Goal: Information Seeking & Learning: Understand process/instructions

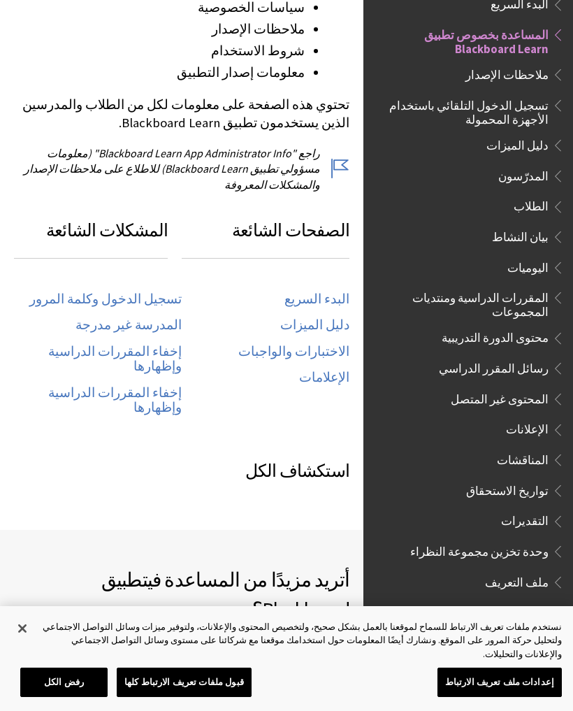
scroll to position [596, 0]
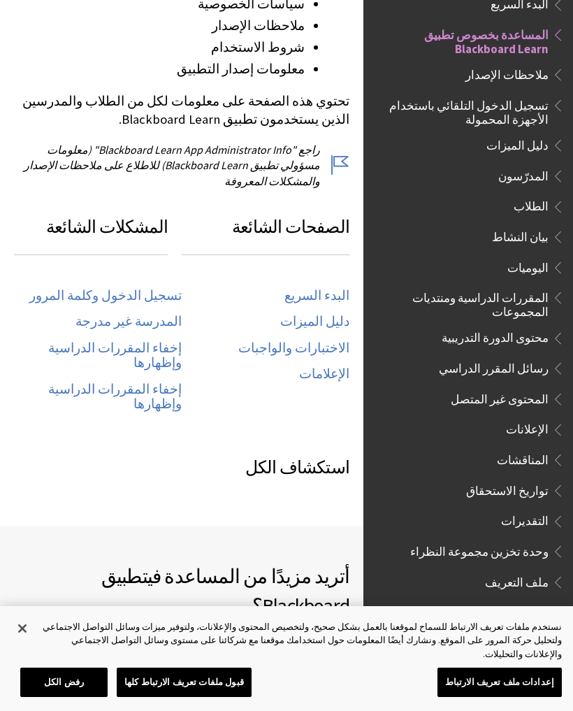
click at [88, 288] on link "تسجيل الدخول وكلمة المرور" at bounding box center [105, 296] width 152 height 16
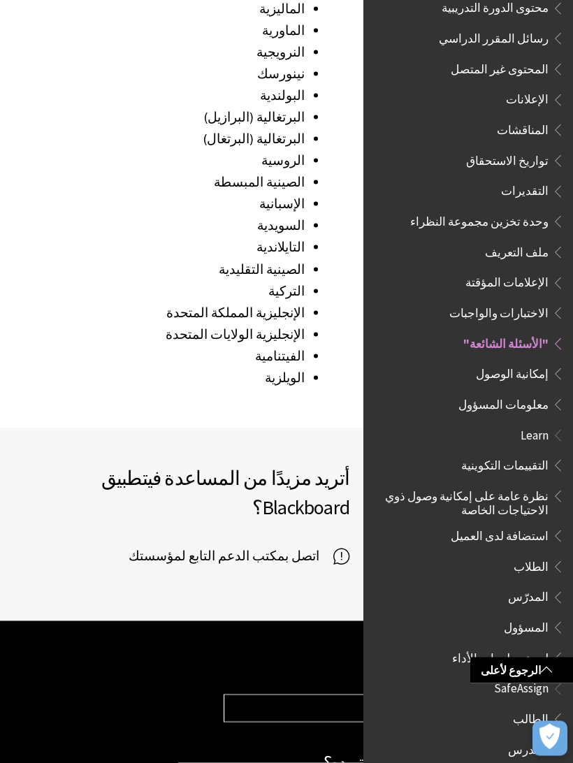
scroll to position [2093, 0]
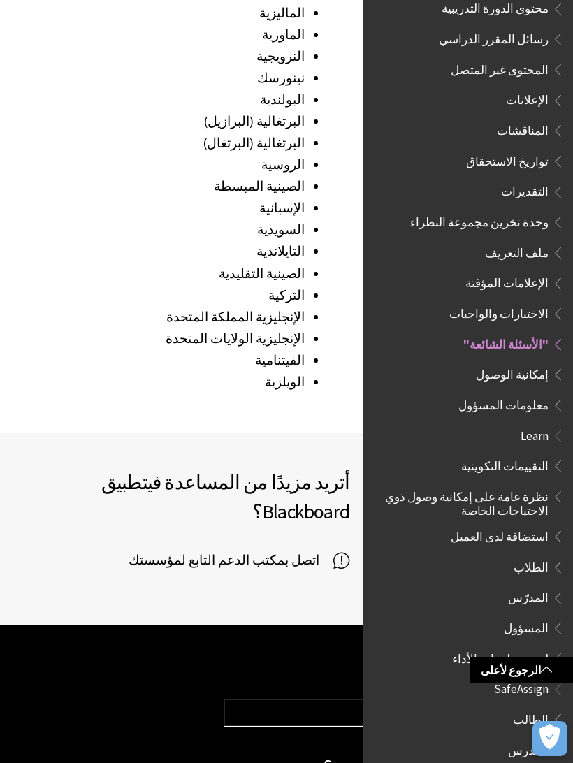
click at [314, 550] on span "اتصل بمكتب الدعم التابع لمؤسستك" at bounding box center [231, 560] width 205 height 21
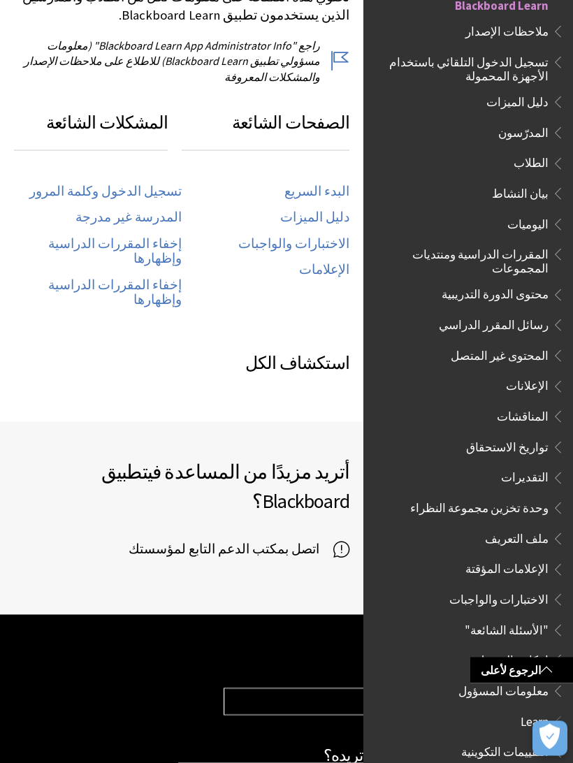
scroll to position [867, 0]
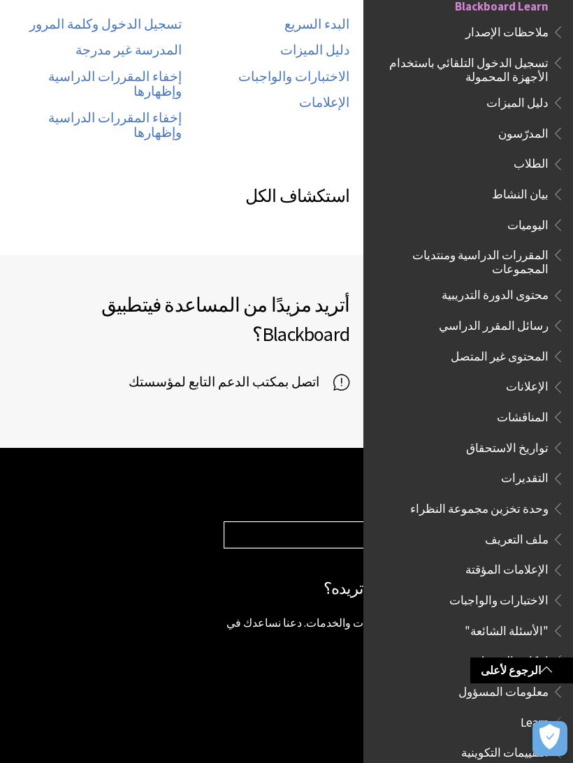
click at [106, 643] on footer "زيارة [DOMAIN_NAME] ‎© Copyright 2018 Blackboard Inc. إخلاء المسؤولية القانونية…" at bounding box center [286, 665] width 573 height 434
click at [551, 671] on span at bounding box center [546, 669] width 11 height 11
